Goal: Browse casually

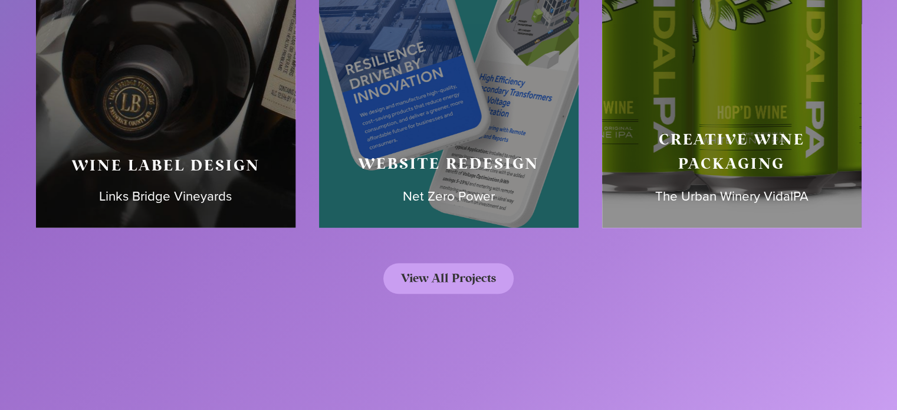
scroll to position [5364, 0]
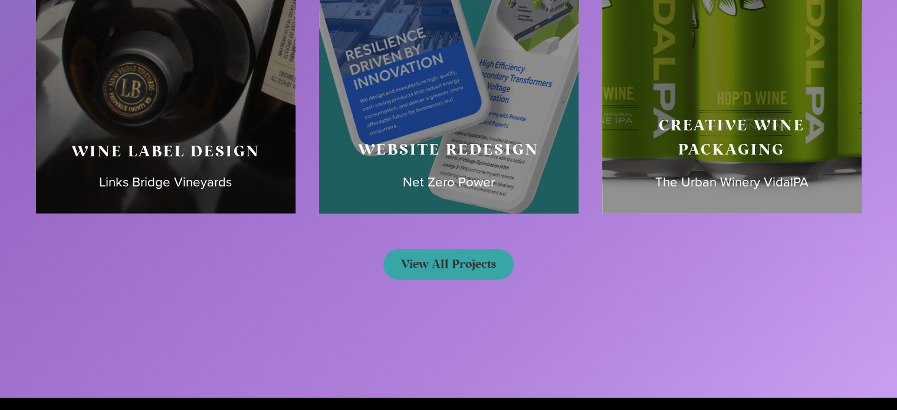
click at [469, 266] on span "View All Projects" at bounding box center [448, 264] width 95 height 12
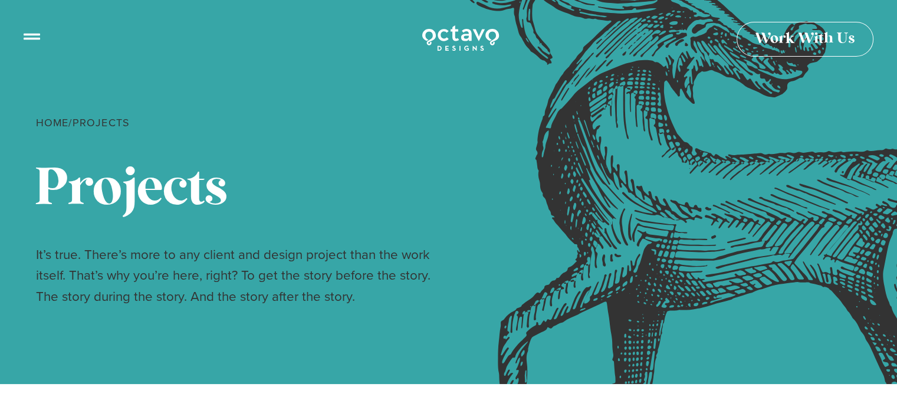
click at [32, 33] on icon at bounding box center [32, 32] width 17 height 6
